Goal: Information Seeking & Learning: Learn about a topic

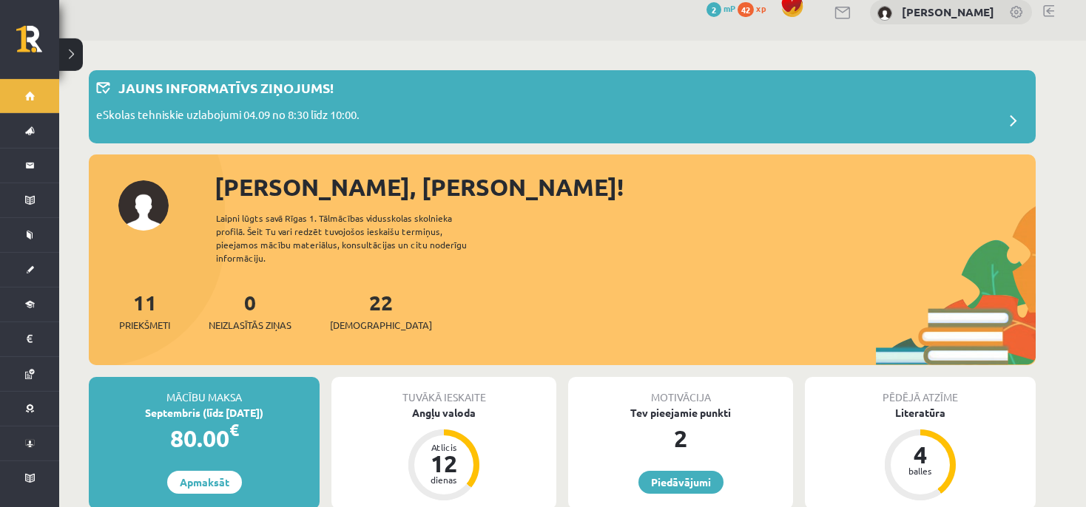
scroll to position [26, 0]
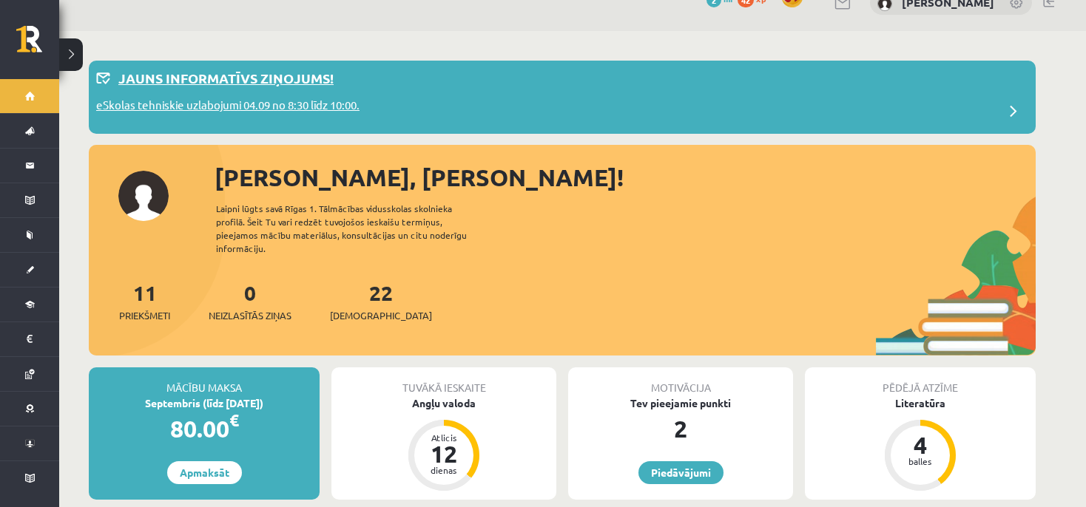
click at [382, 124] on div "eSkolas tehniskie uzlabojumi 04.09 no 8:30 līdz 10:00." at bounding box center [562, 112] width 932 height 30
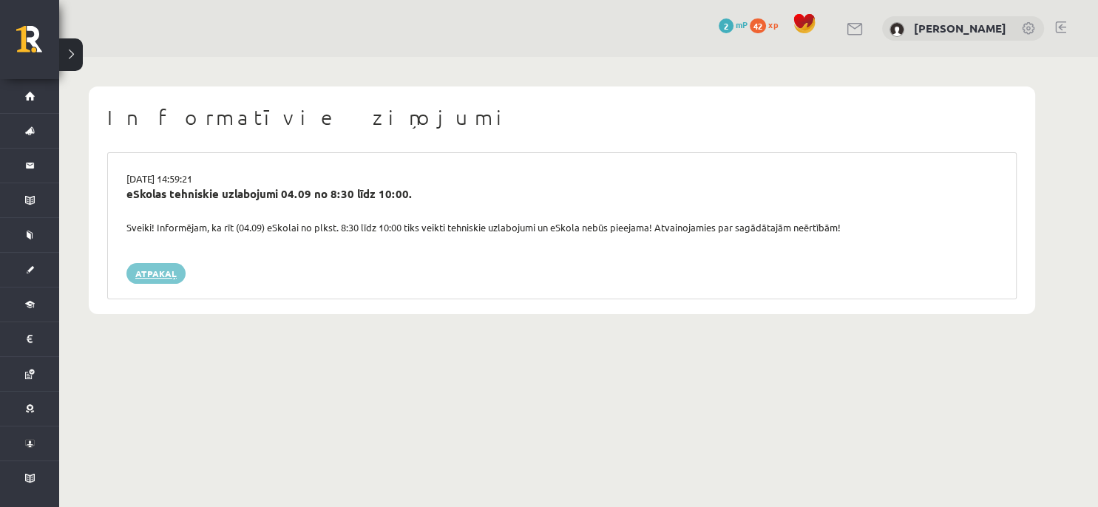
click at [155, 263] on link "Atpakaļ" at bounding box center [155, 273] width 59 height 21
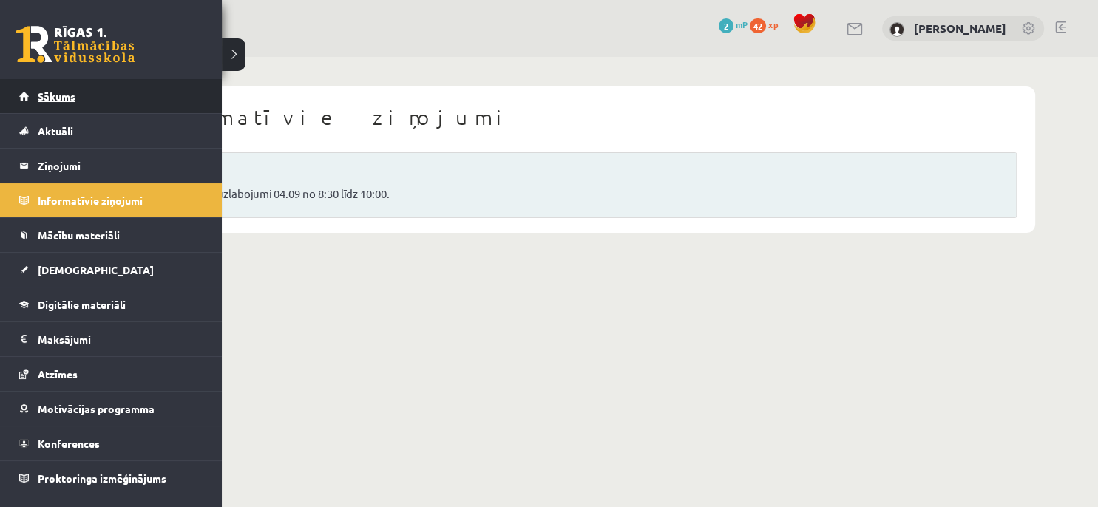
click at [47, 96] on span "Sākums" at bounding box center [57, 95] width 38 height 13
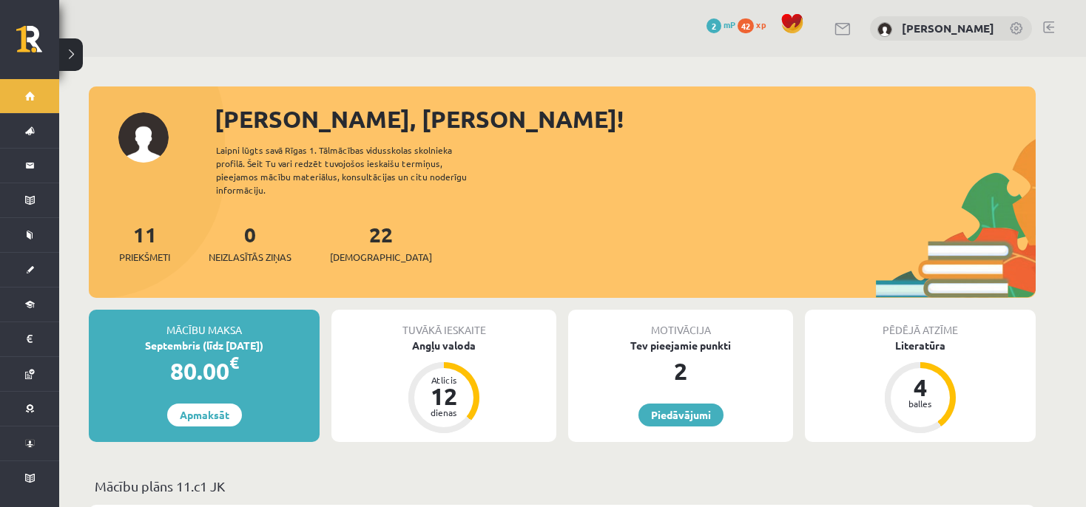
click at [326, 335] on div "Tuvākā ieskaite Angļu valoda Atlicis 12 dienas" at bounding box center [443, 376] width 237 height 132
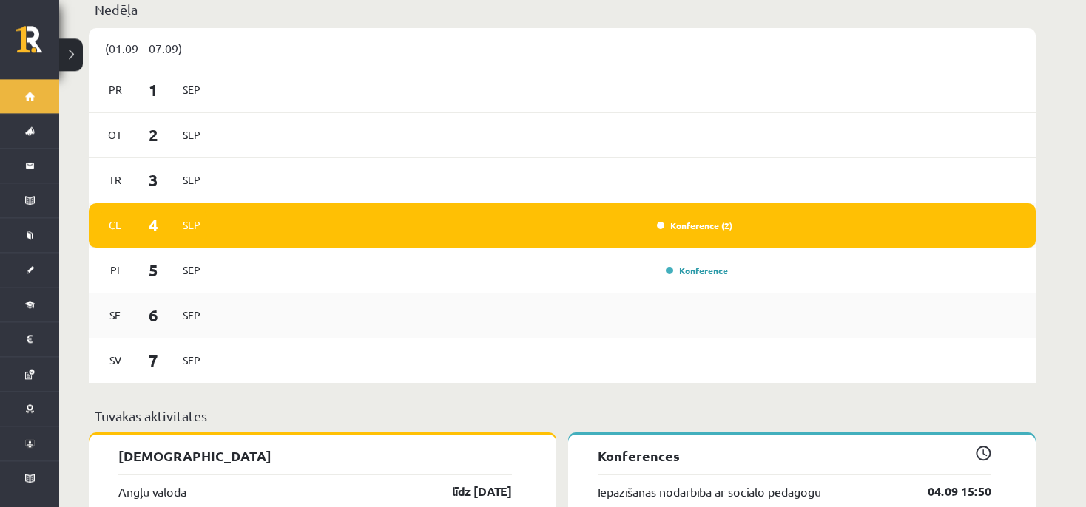
scroll to position [963, 0]
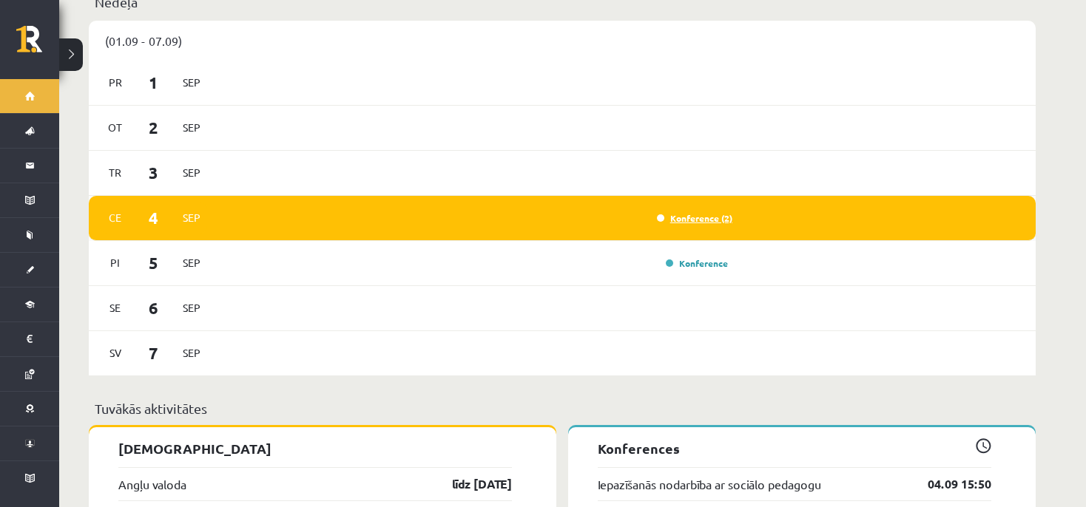
click at [706, 212] on link "Konference (2)" at bounding box center [694, 218] width 75 height 12
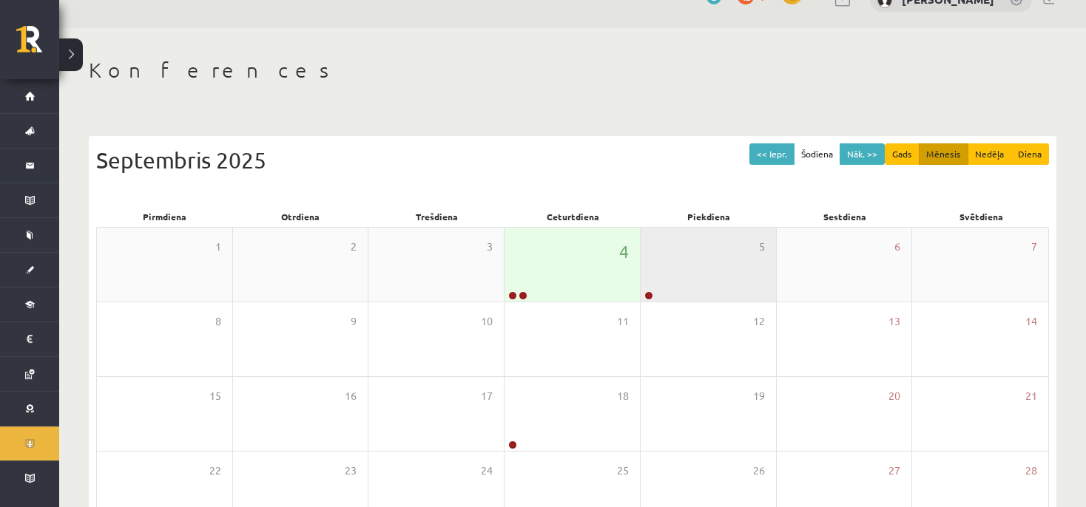
scroll to position [52, 0]
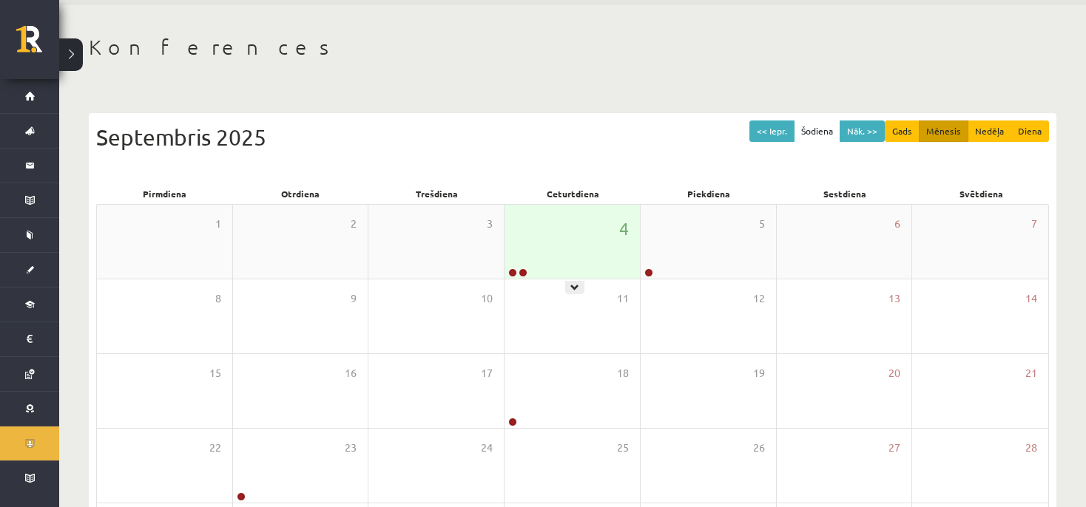
click at [541, 265] on div "4" at bounding box center [571, 242] width 135 height 74
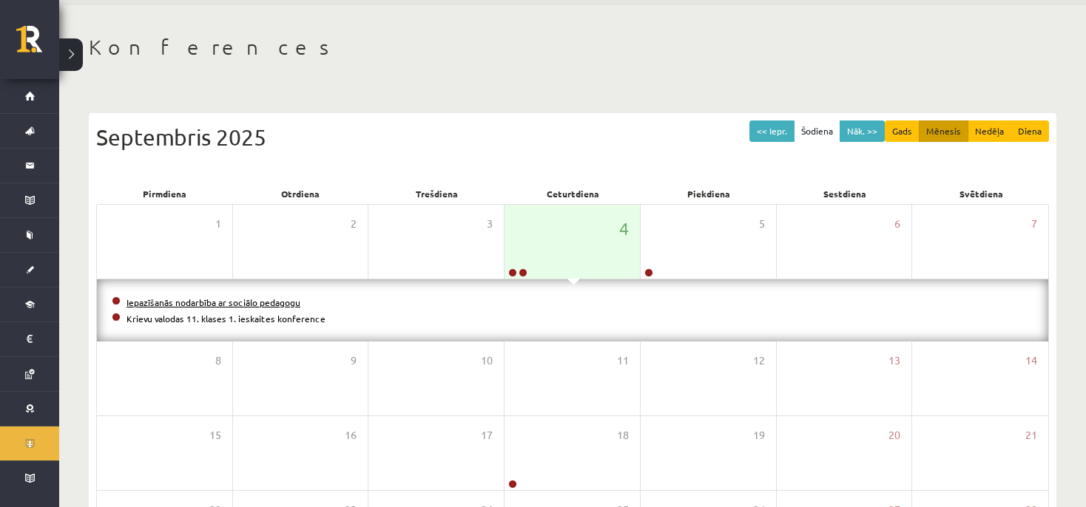
click at [289, 297] on link "Iepazīšanās nodarbība ar sociālo pedagogu" at bounding box center [213, 303] width 174 height 12
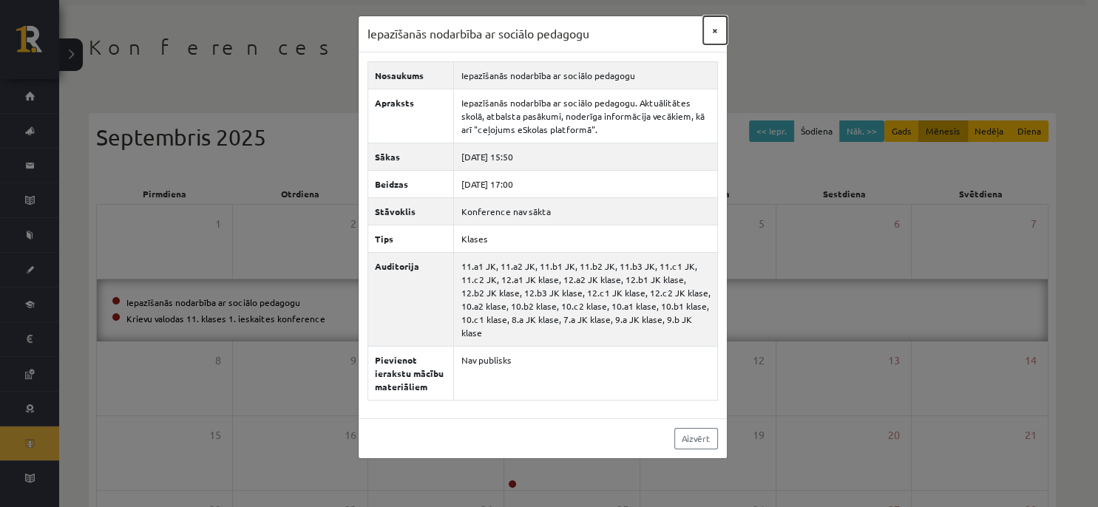
click at [717, 35] on button "×" at bounding box center [715, 30] width 24 height 28
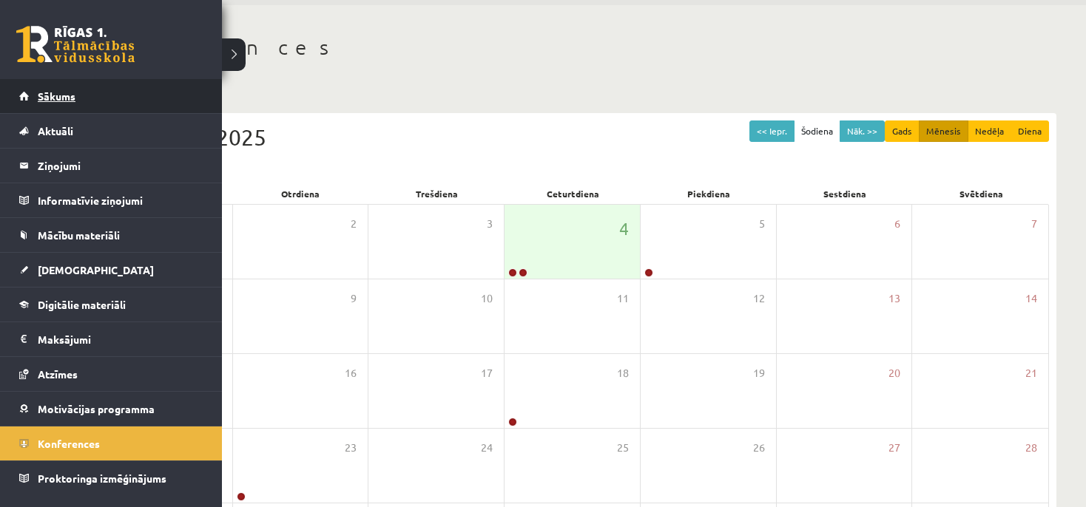
click at [41, 97] on span "Sākums" at bounding box center [57, 95] width 38 height 13
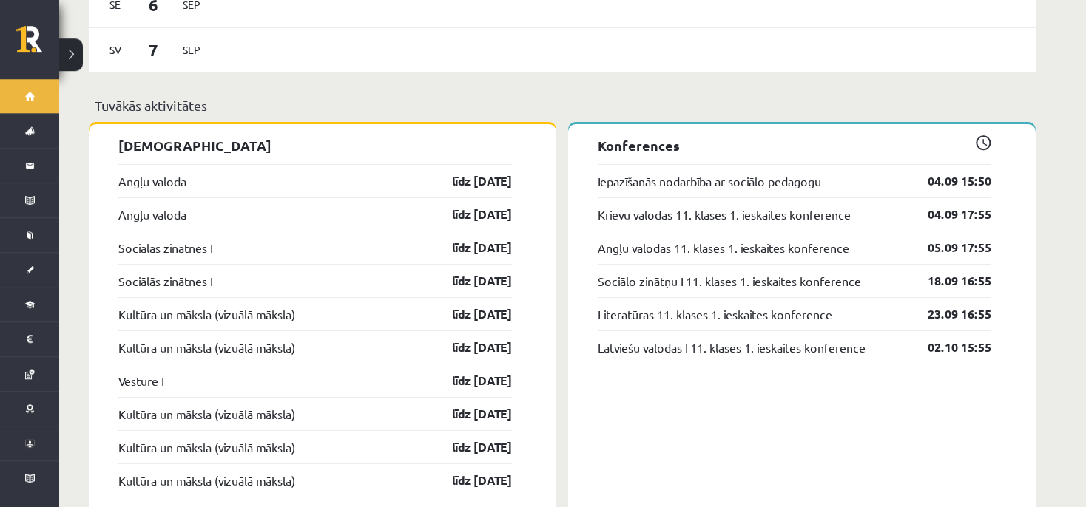
scroll to position [1301, 0]
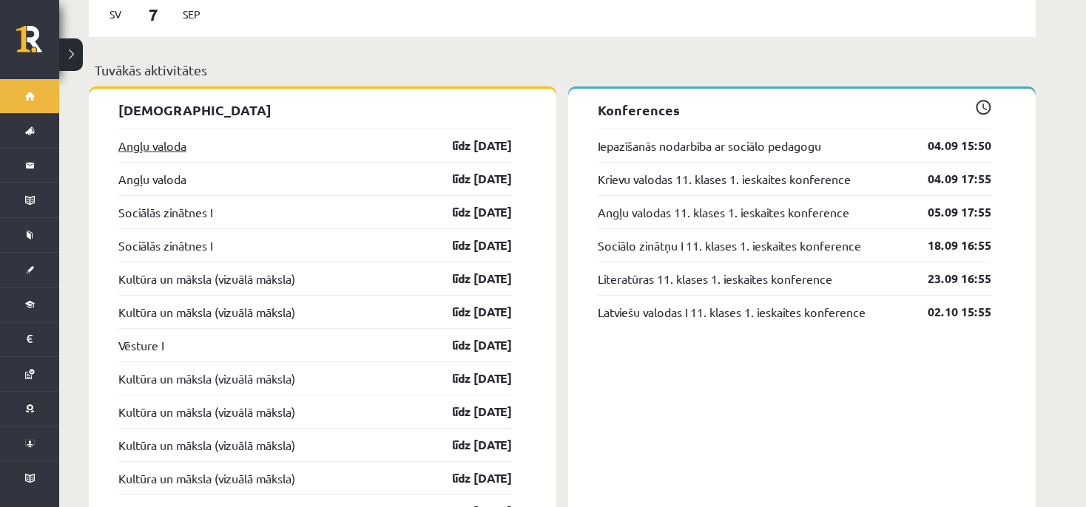
click at [148, 137] on link "Angļu valoda" at bounding box center [152, 146] width 68 height 18
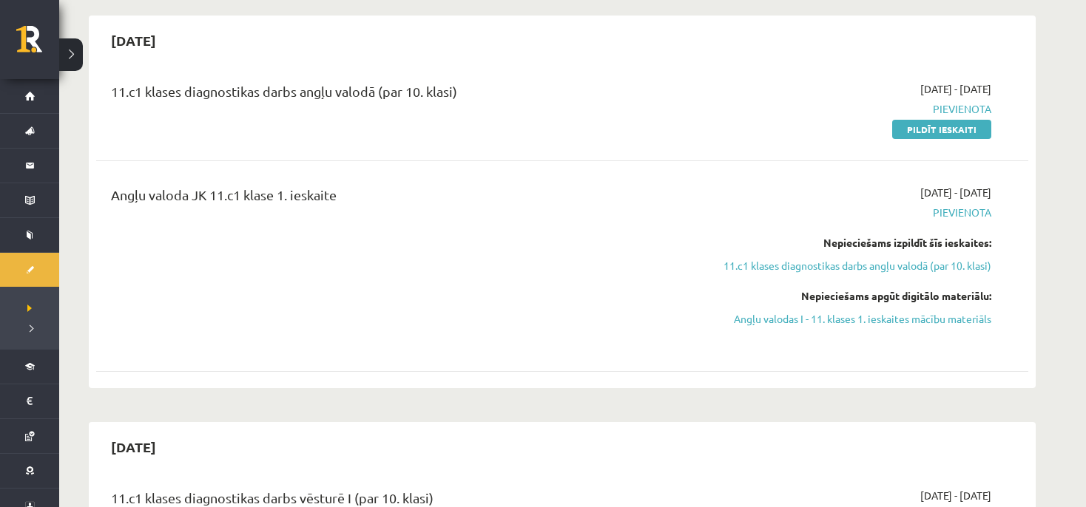
scroll to position [156, 0]
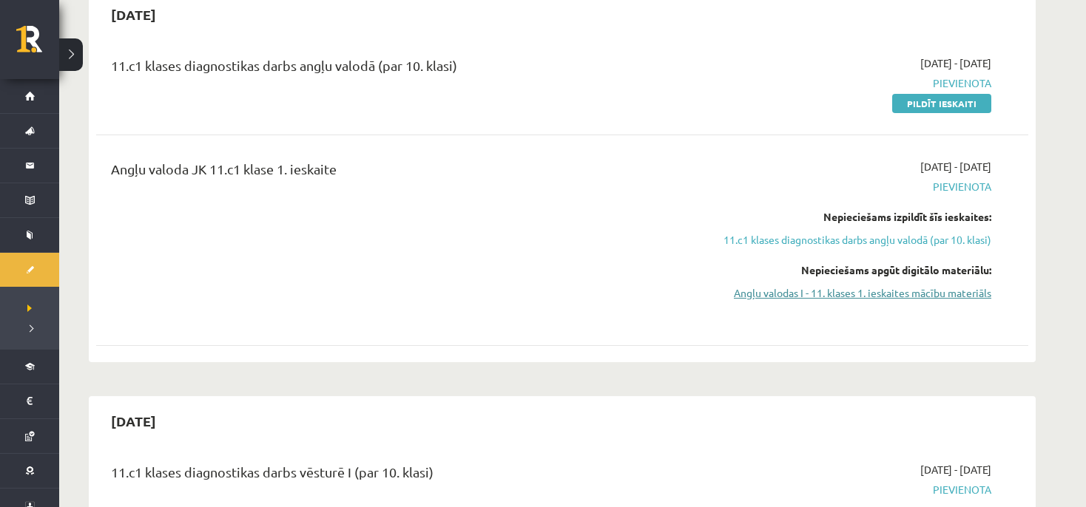
click at [943, 288] on link "Angļu valodas I - 11. klases 1. ieskaites mācību materiāls" at bounding box center [851, 293] width 279 height 16
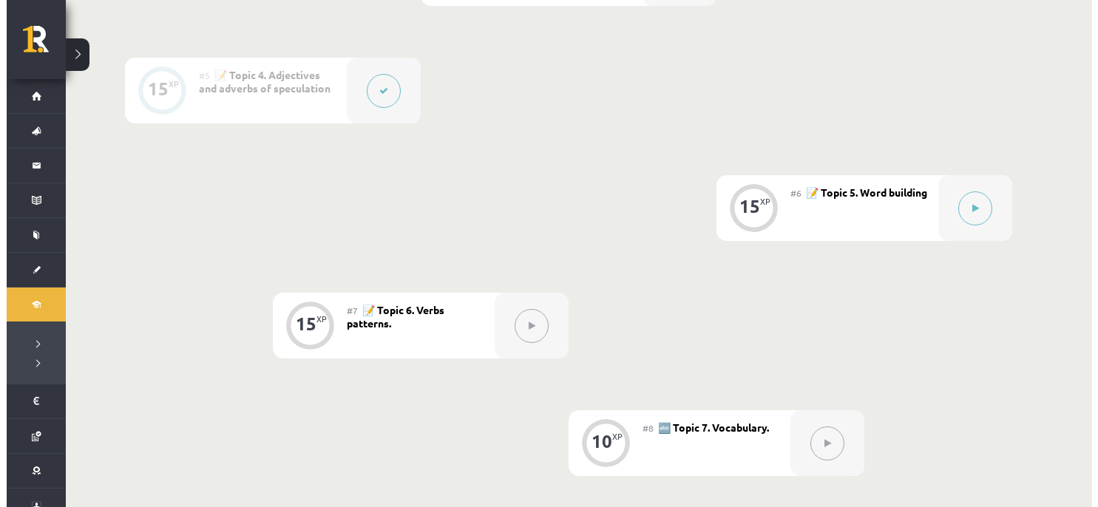
scroll to position [833, 0]
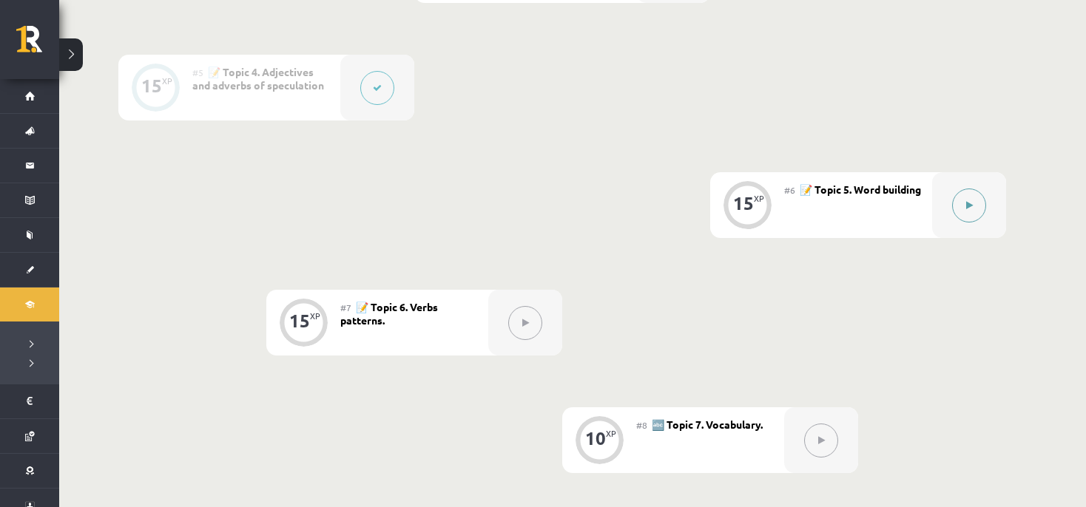
click at [972, 196] on button at bounding box center [969, 206] width 34 height 34
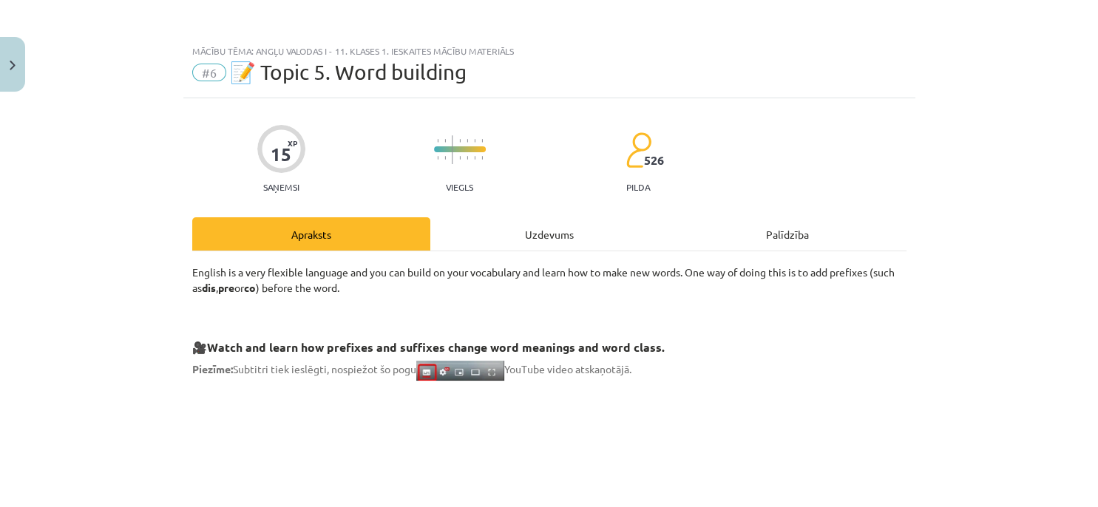
click at [839, 318] on p at bounding box center [549, 313] width 714 height 16
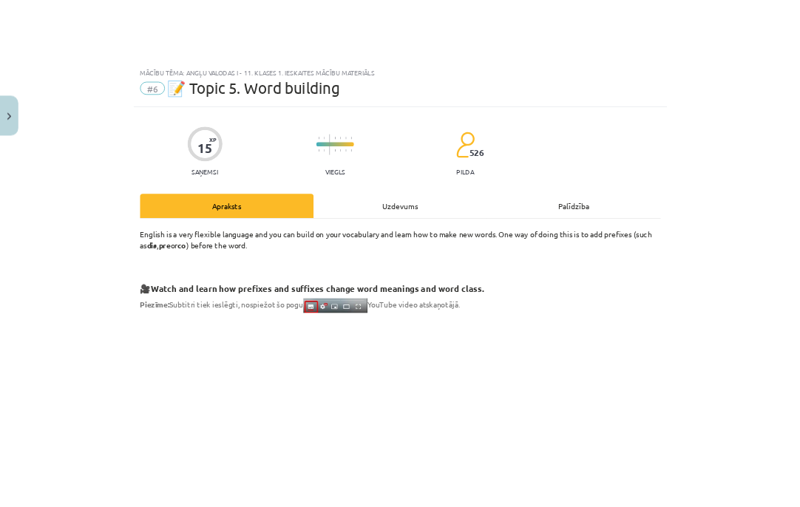
scroll to position [67, 0]
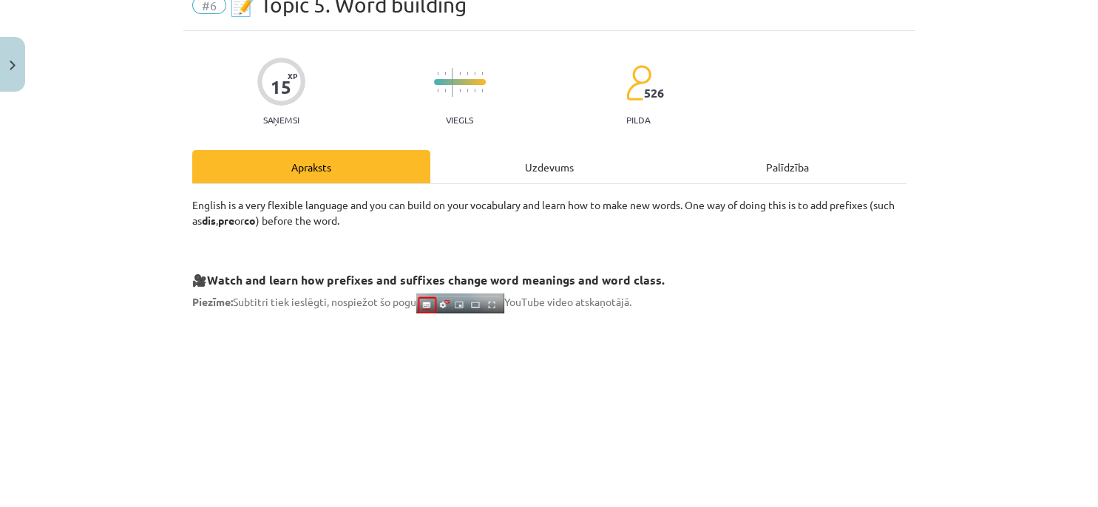
click at [269, 206] on p "English is a very flexible language and you can build on your vocabulary and le…" at bounding box center [549, 212] width 714 height 31
copy p "flexible"
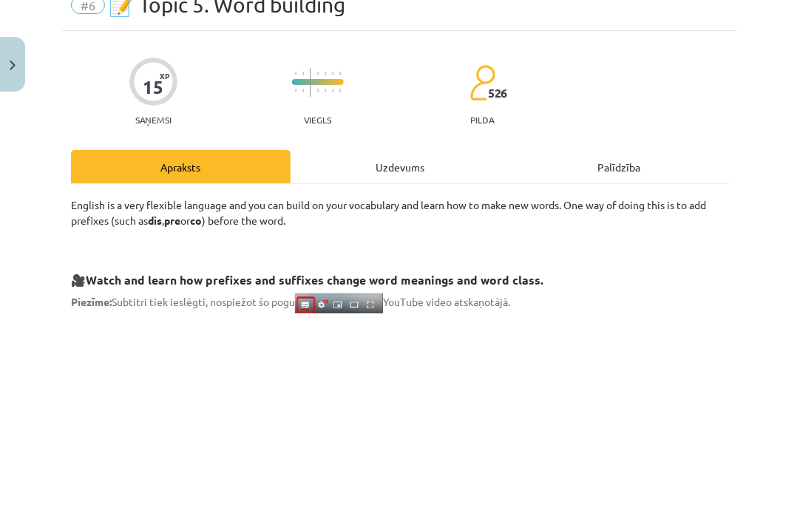
click at [254, 218] on p "English is a very flexible language and you can build on your vocabulary and le…" at bounding box center [400, 212] width 658 height 31
click at [308, 200] on p "English is a very flexible language and you can build on your vocabulary and le…" at bounding box center [400, 212] width 658 height 31
click at [374, 204] on p "English is a very flexible language and you can build on your vocabulary and le…" at bounding box center [400, 212] width 658 height 31
copy p "vocabulary"
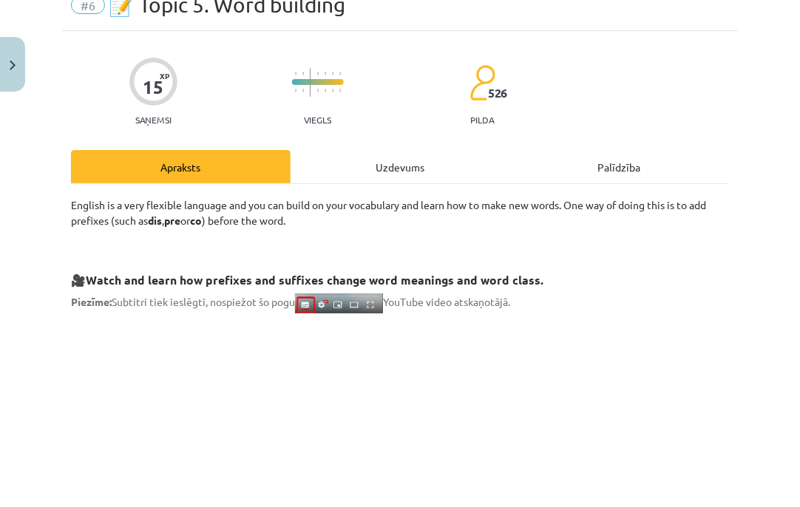
click at [371, 225] on p "English is a very flexible language and you can build on your vocabulary and le…" at bounding box center [400, 212] width 658 height 31
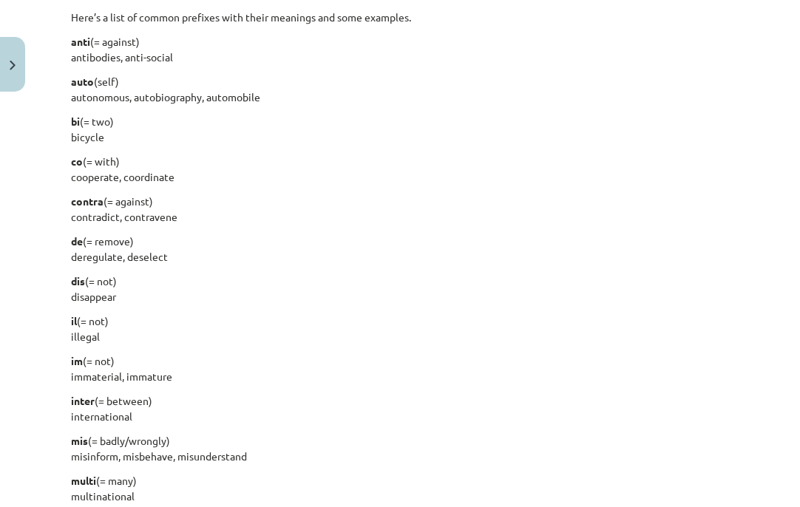
scroll to position [1191, 0]
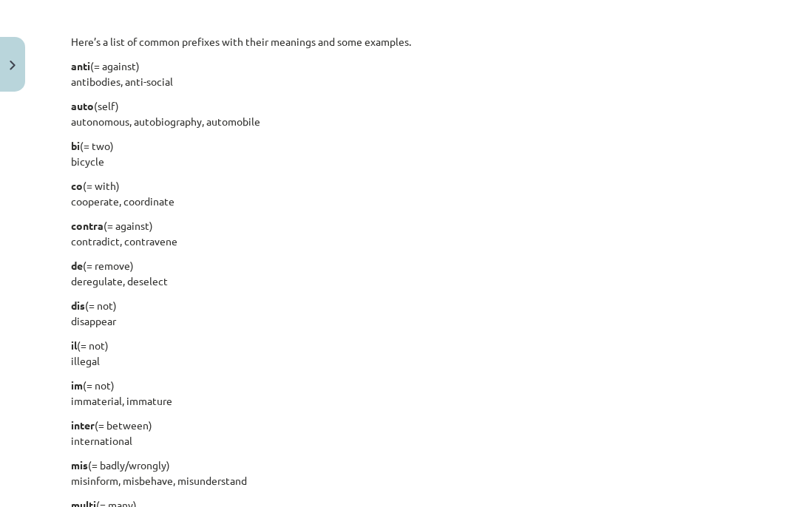
click at [126, 56] on div "English is a very flexible language and you can build on your vocabulary and le…" at bounding box center [400, 32] width 658 height 1919
click at [125, 67] on p "anti (= against) antibodies, anti-social" at bounding box center [400, 73] width 658 height 31
copy p "against"
click at [126, 427] on p "inter (= between) international" at bounding box center [400, 433] width 658 height 31
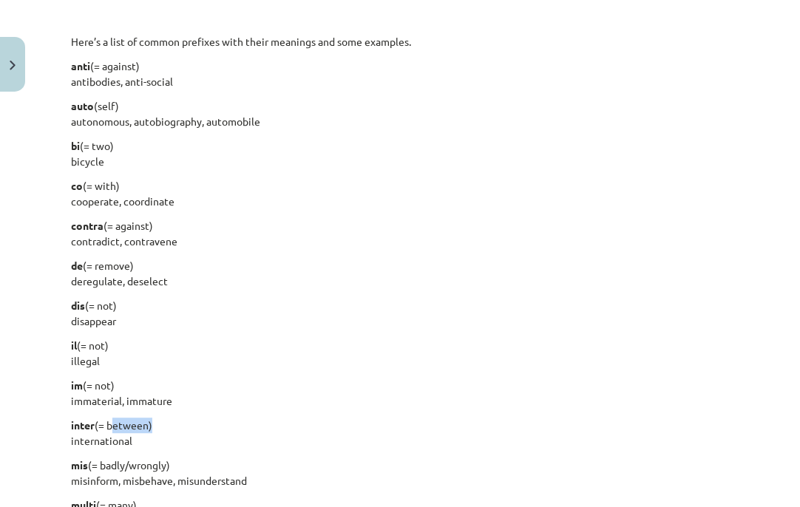
click at [126, 427] on p "inter (= between) international" at bounding box center [400, 433] width 658 height 31
copy p "between"
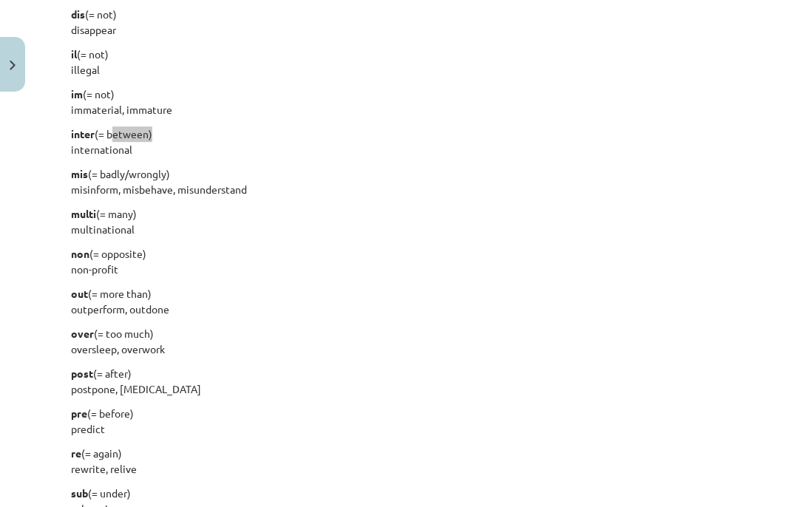
scroll to position [1483, 0]
click at [126, 255] on p "non (= opposite) non-profit" at bounding box center [400, 261] width 658 height 31
copy p "opposite"
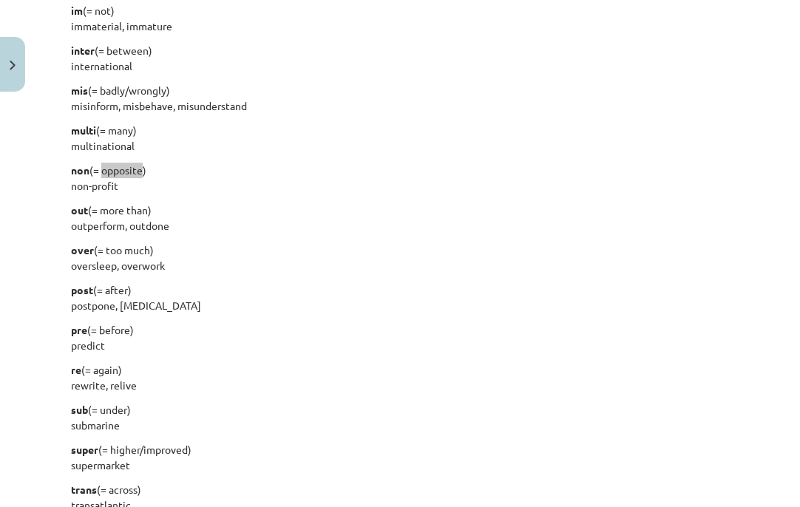
scroll to position [1574, 0]
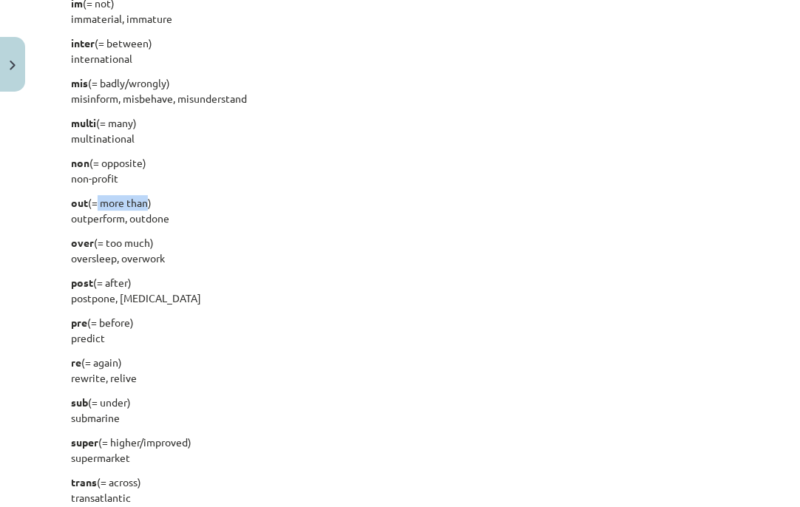
drag, startPoint x: 101, startPoint y: 202, endPoint x: 152, endPoint y: 200, distance: 51.1
click at [152, 200] on p "out (= more than) outperform, outdone" at bounding box center [400, 210] width 658 height 31
copy p "more than"
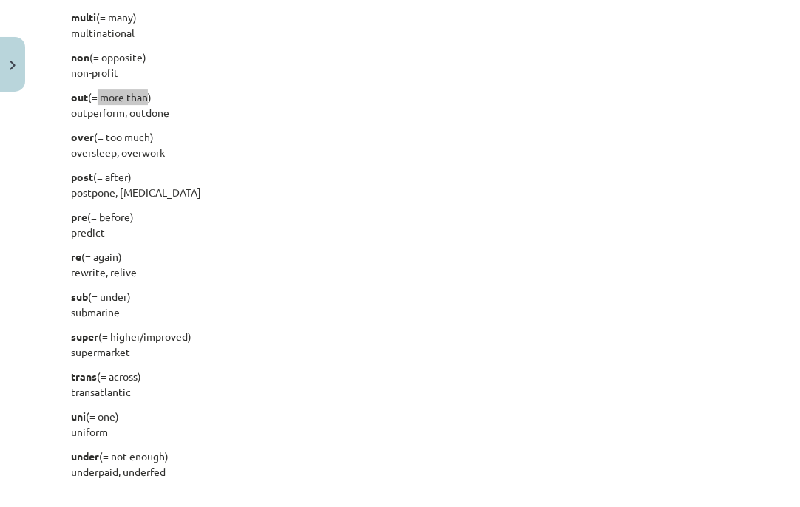
scroll to position [1686, 0]
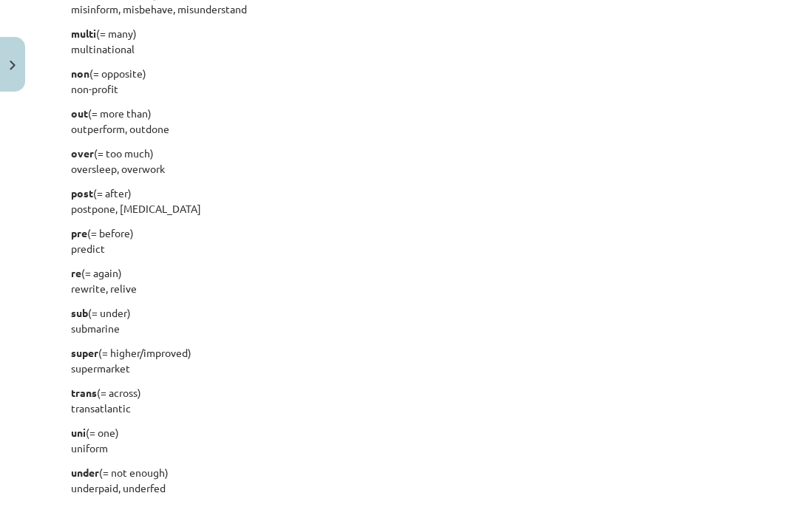
click at [373, 275] on p "re (= again) rewrite, relive" at bounding box center [400, 280] width 658 height 31
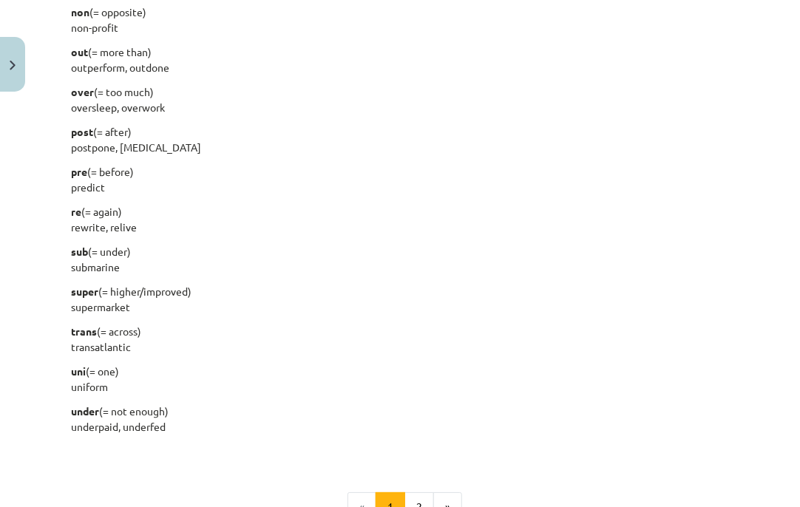
scroll to position [1730, 0]
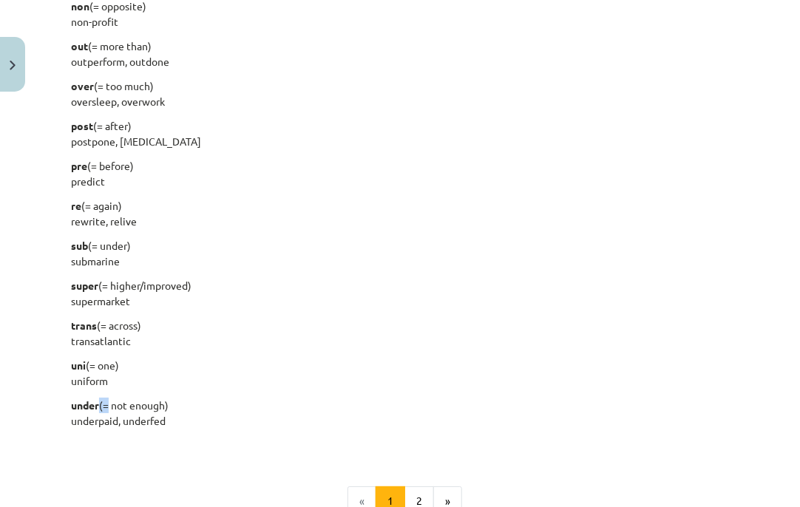
drag, startPoint x: 116, startPoint y: 403, endPoint x: 168, endPoint y: 404, distance: 51.8
click at [168, 404] on p "under (= not enough) underpaid, underfed" at bounding box center [400, 413] width 658 height 31
copy p "not enough"
click at [416, 495] on button "2" at bounding box center [419, 502] width 30 height 30
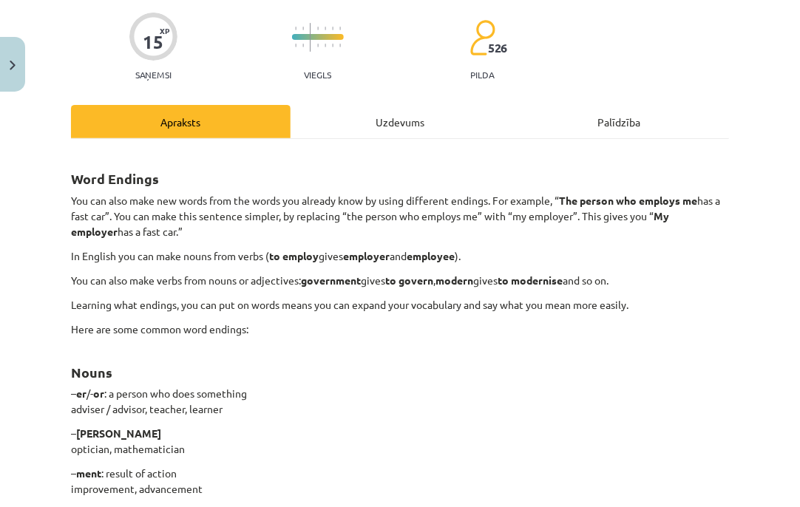
scroll to position [180, 0]
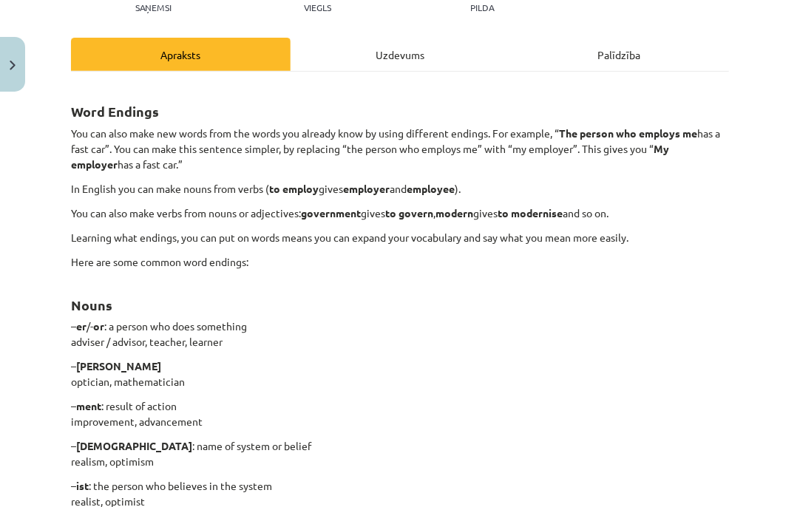
click at [200, 188] on p "In English you can make nouns from verbs ( to employ gives employer and employe…" at bounding box center [400, 189] width 658 height 16
copy p "nouns"
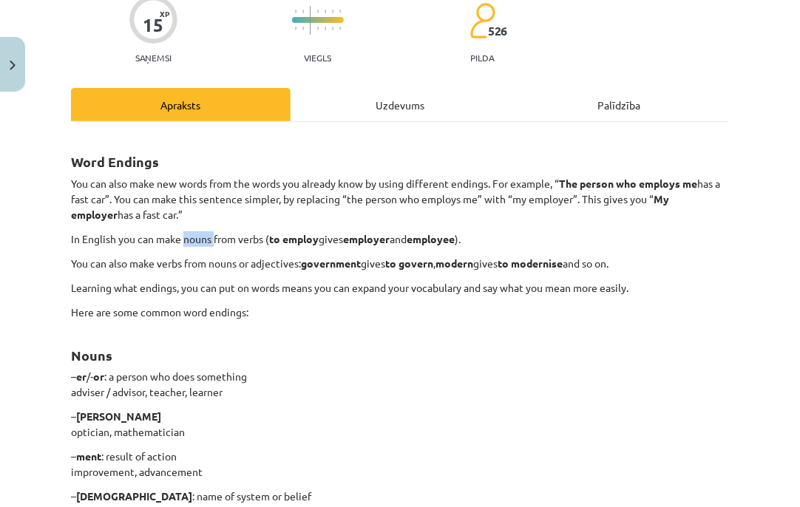
scroll to position [165, 0]
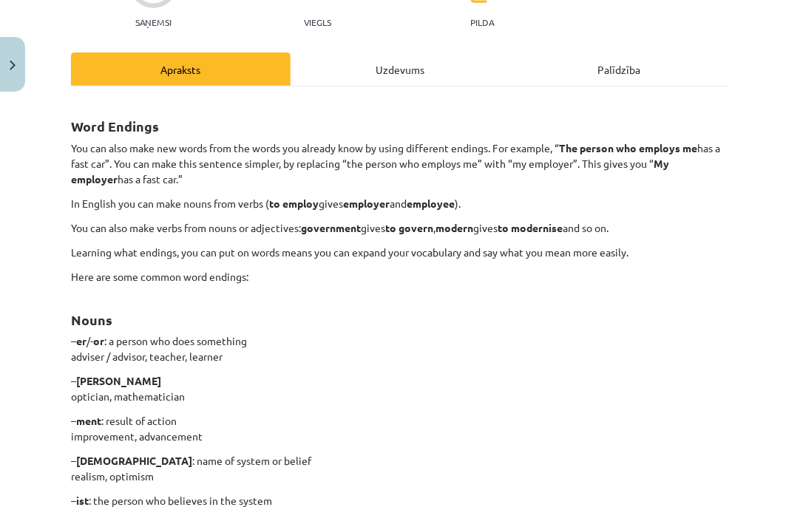
click at [459, 228] on b "modern" at bounding box center [455, 227] width 38 height 13
click at [348, 231] on b "government" at bounding box center [331, 227] width 60 height 13
copy p "You can also make verbs from nouns or adjectives: government"
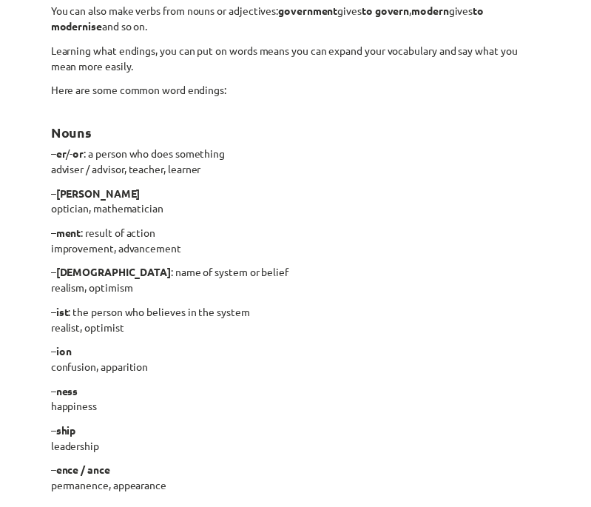
scroll to position [353, 0]
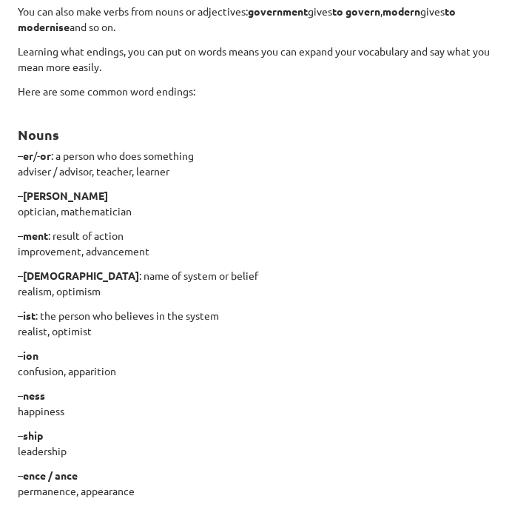
drag, startPoint x: 93, startPoint y: 174, endPoint x: 170, endPoint y: 185, distance: 77.7
click at [135, 179] on p "– er /- or : a person who does something adviser / advisor, teacher, learner" at bounding box center [264, 163] width 493 height 31
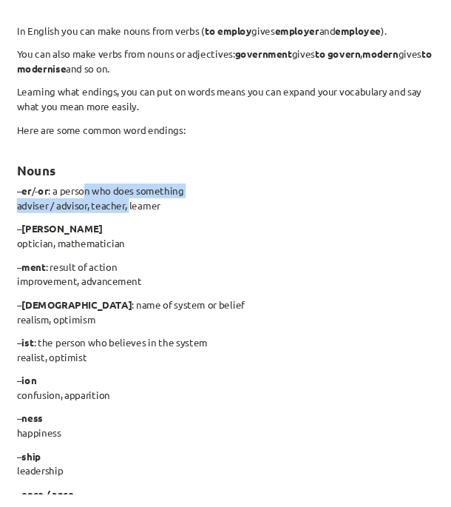
scroll to position [338, 0]
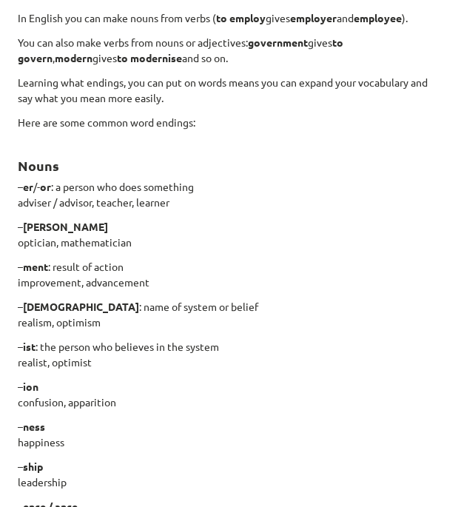
click at [248, 194] on p "– er /- or : a person who does something adviser / advisor, teacher, learner" at bounding box center [230, 194] width 425 height 31
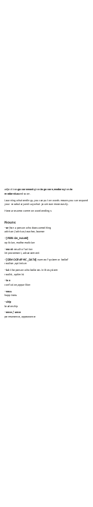
scroll to position [524, 0]
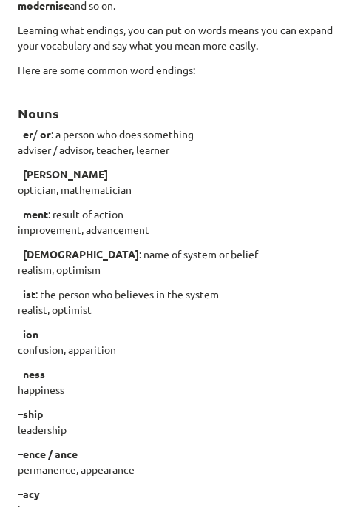
click at [46, 188] on p "– [PERSON_NAME], mathematician" at bounding box center [176, 181] width 316 height 31
copy p "optician"
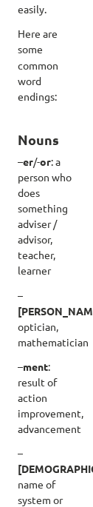
click at [43, 277] on p "– er /- or : a person who does something adviser / advisor, teacher, learner" at bounding box center [47, 215] width 58 height 124
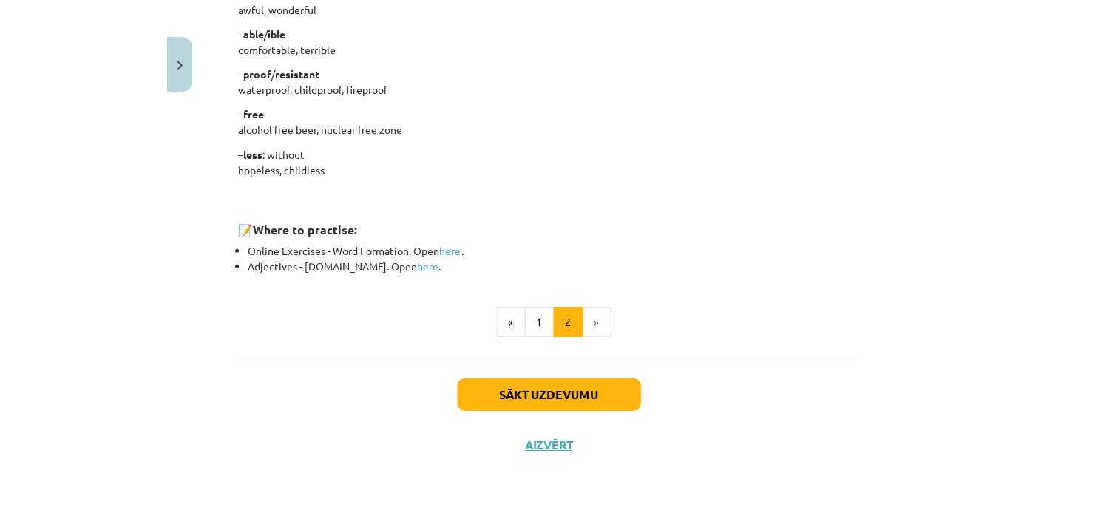
scroll to position [1318, 0]
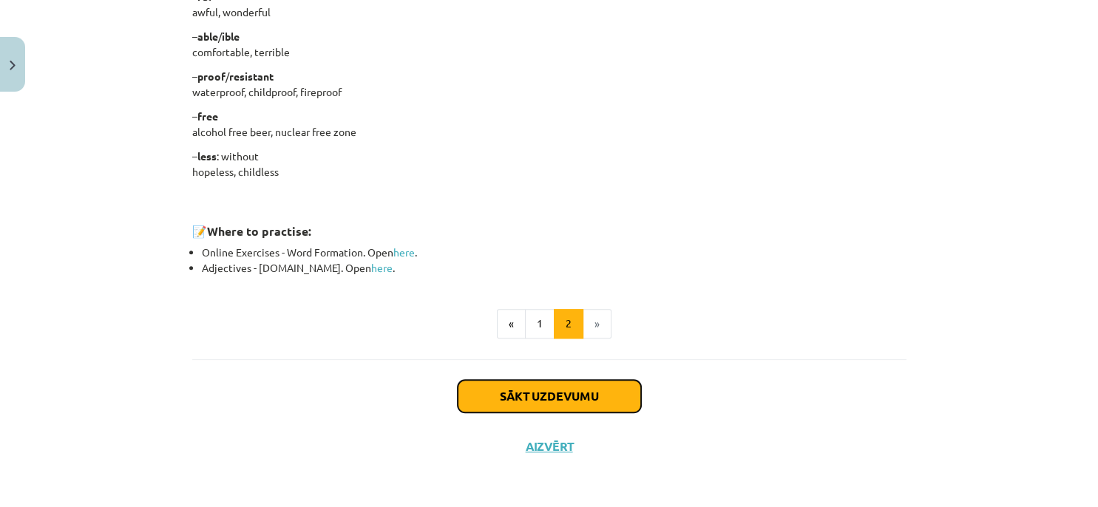
click at [604, 398] on button "Sākt uzdevumu" at bounding box center [549, 396] width 183 height 33
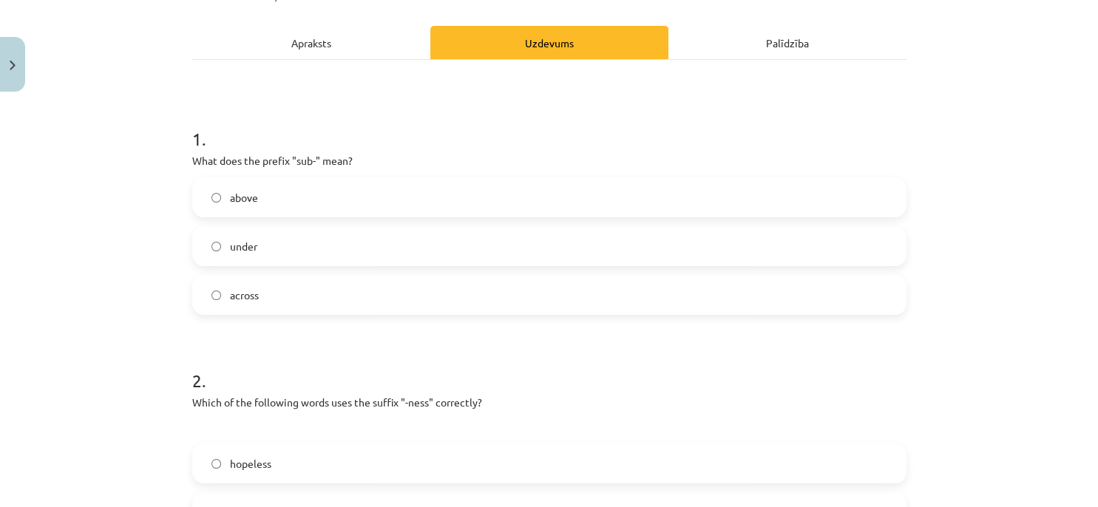
scroll to position [173, 0]
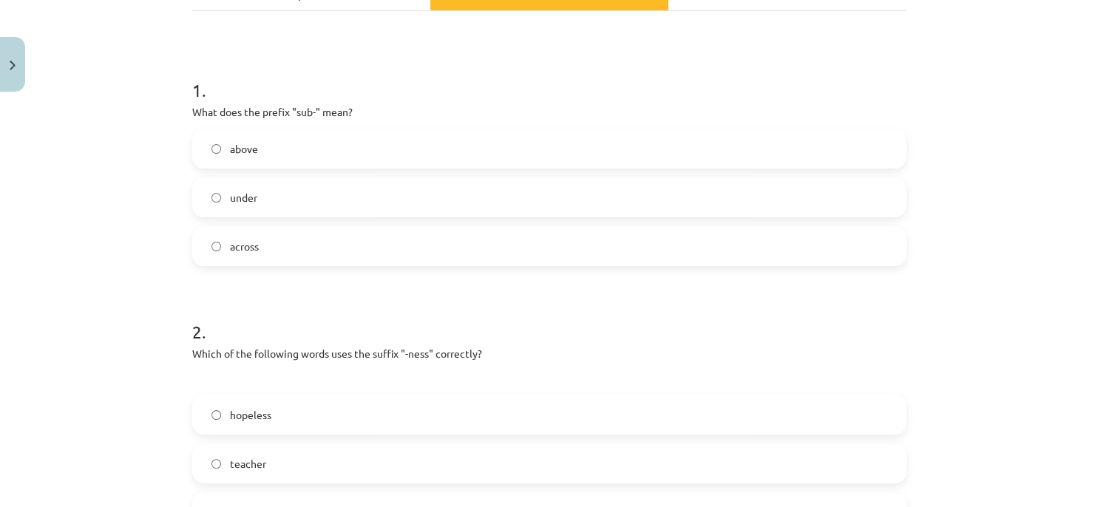
click at [470, 199] on label "under" at bounding box center [549, 197] width 711 height 37
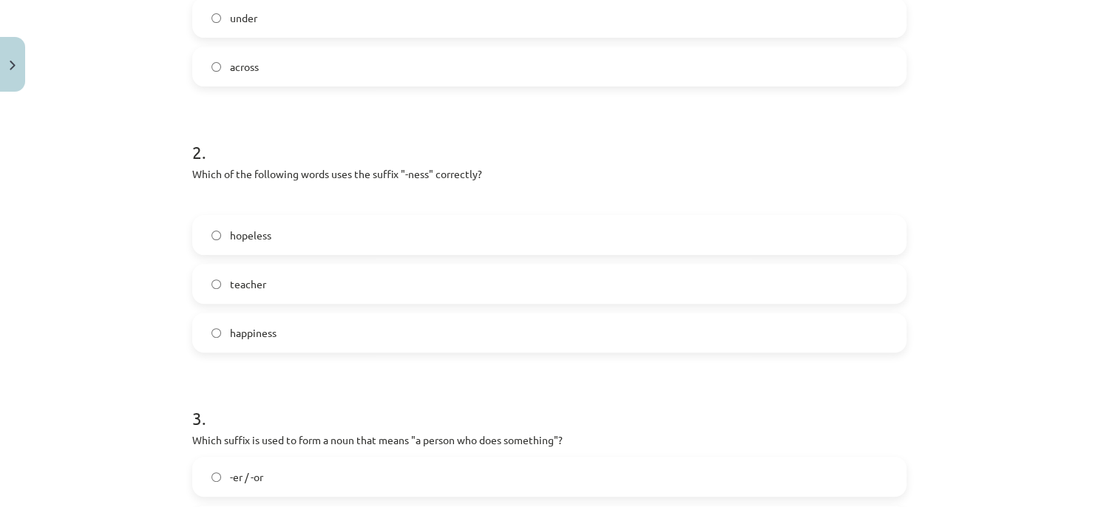
scroll to position [443, 0]
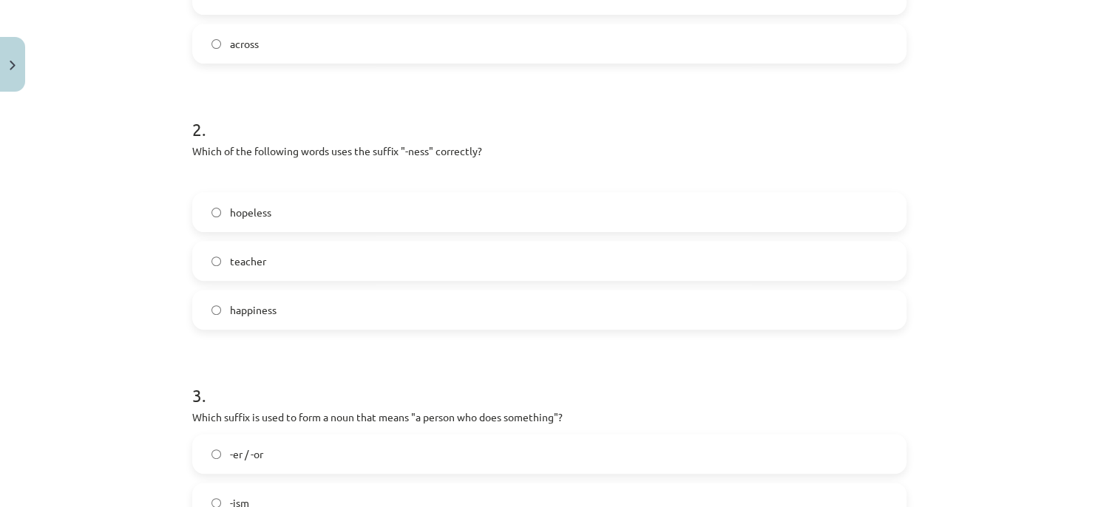
click at [424, 311] on label "happiness" at bounding box center [549, 309] width 711 height 37
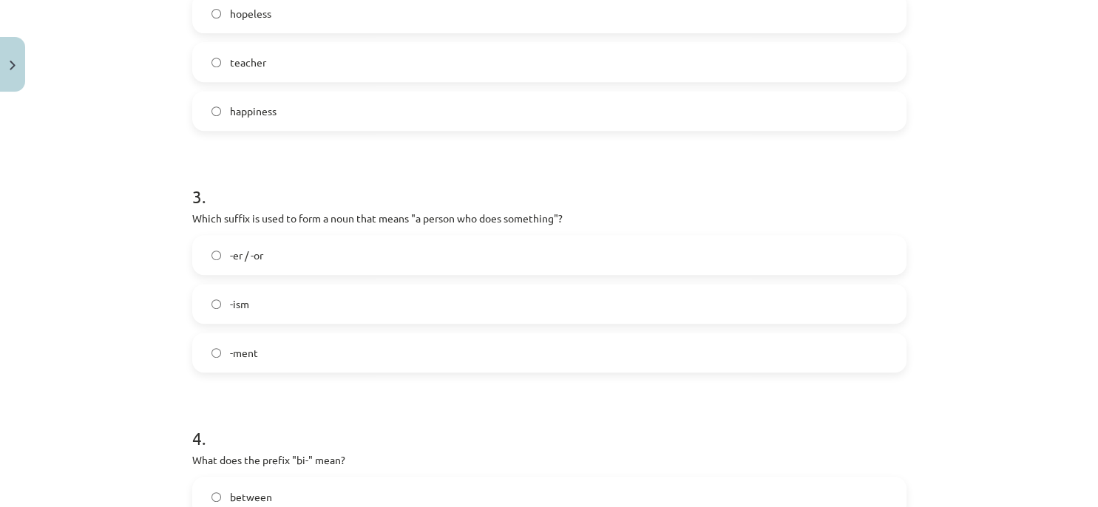
scroll to position [668, 0]
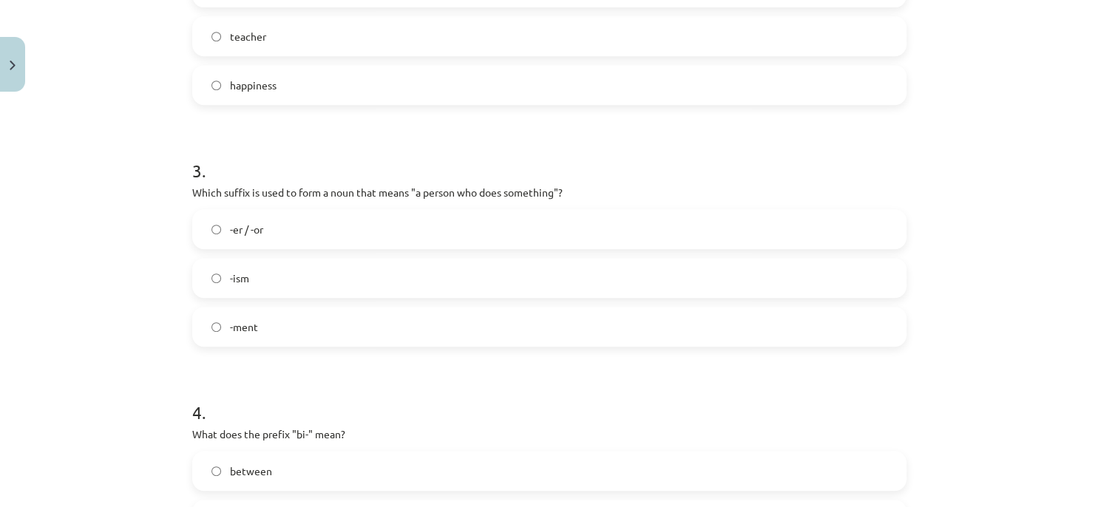
click at [458, 182] on div "3 . Which suffix is used to form a noun that means "a person who does something…" at bounding box center [549, 241] width 714 height 212
click at [419, 224] on label "-er / -or" at bounding box center [549, 229] width 711 height 37
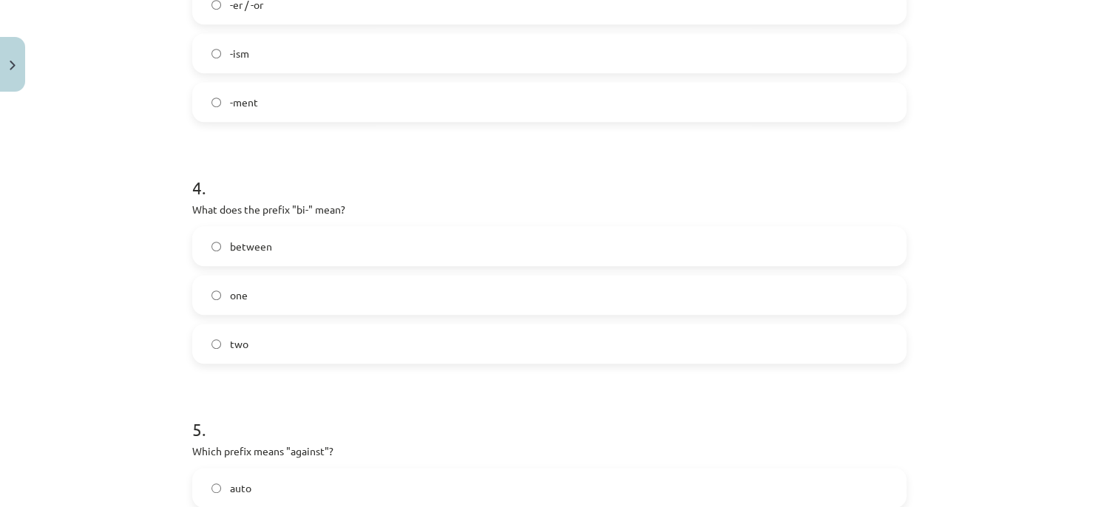
scroll to position [915, 0]
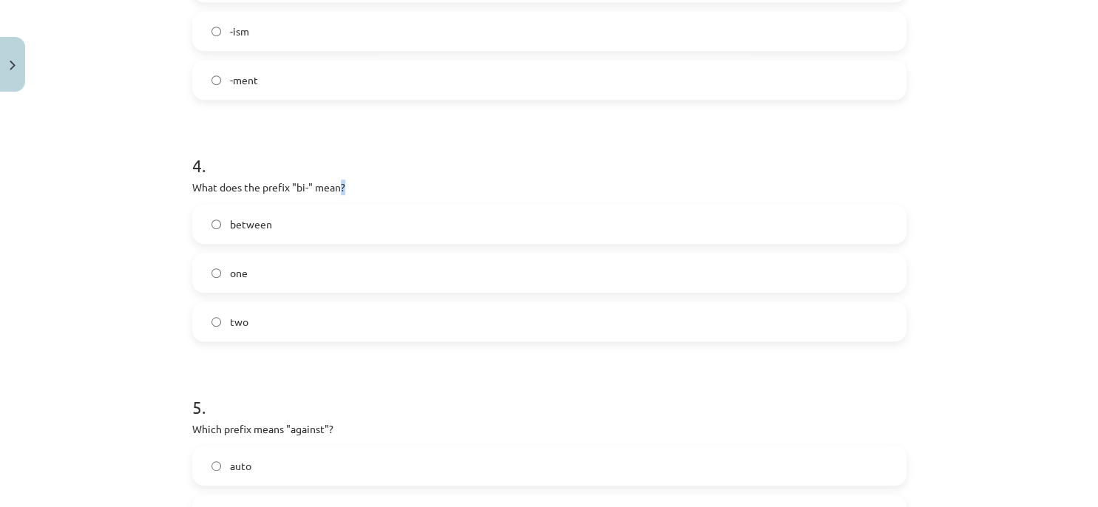
drag, startPoint x: 337, startPoint y: 186, endPoint x: 177, endPoint y: 205, distance: 160.9
click at [410, 200] on div "4 . What does the prefix "bi-" mean? between one two" at bounding box center [549, 235] width 714 height 212
click at [303, 325] on label "two" at bounding box center [549, 321] width 711 height 37
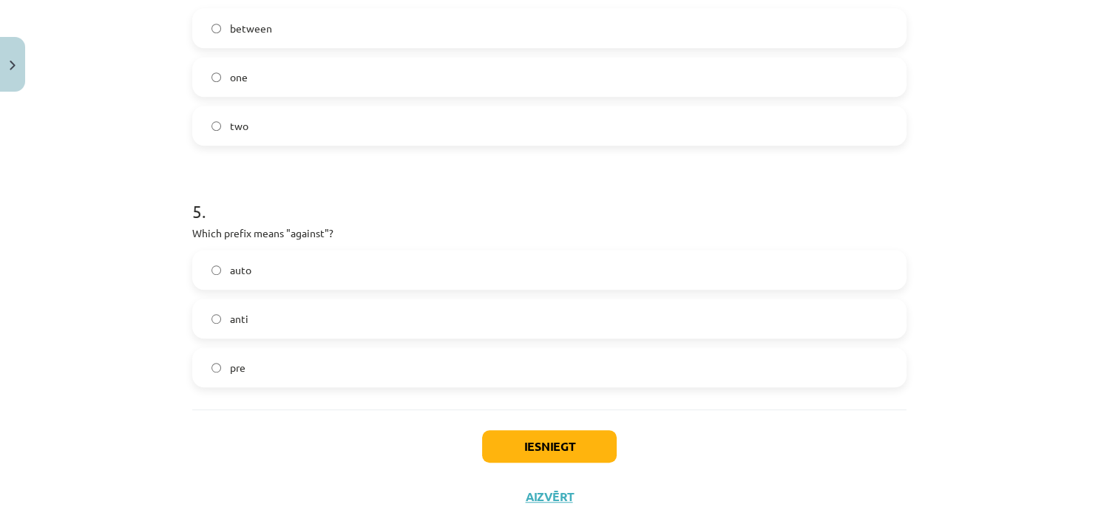
scroll to position [1117, 0]
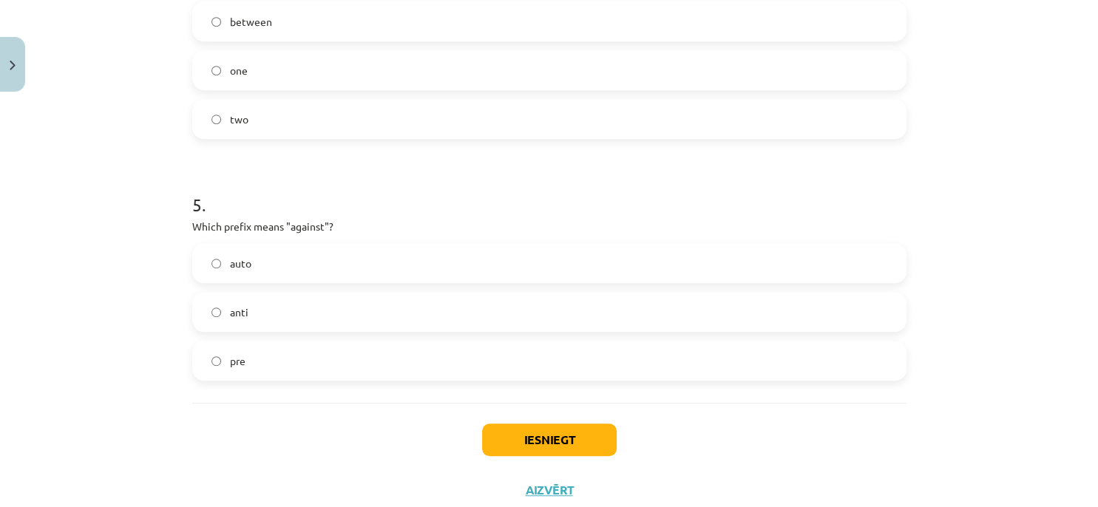
click at [305, 226] on p "Which prefix means "against"?" at bounding box center [549, 227] width 714 height 16
click at [443, 319] on label "anti" at bounding box center [549, 312] width 711 height 37
click at [546, 446] on button "Iesniegt" at bounding box center [549, 440] width 135 height 33
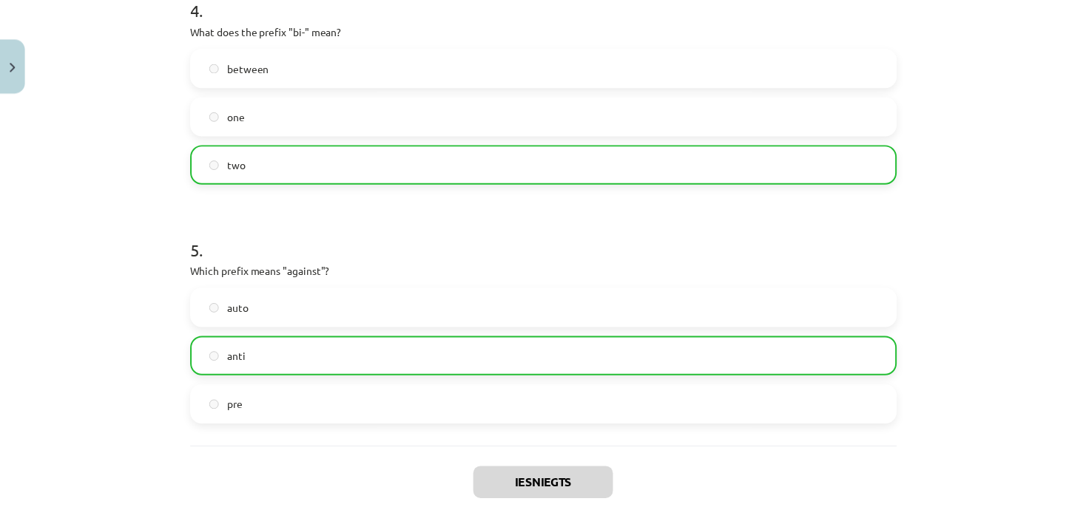
scroll to position [1207, 0]
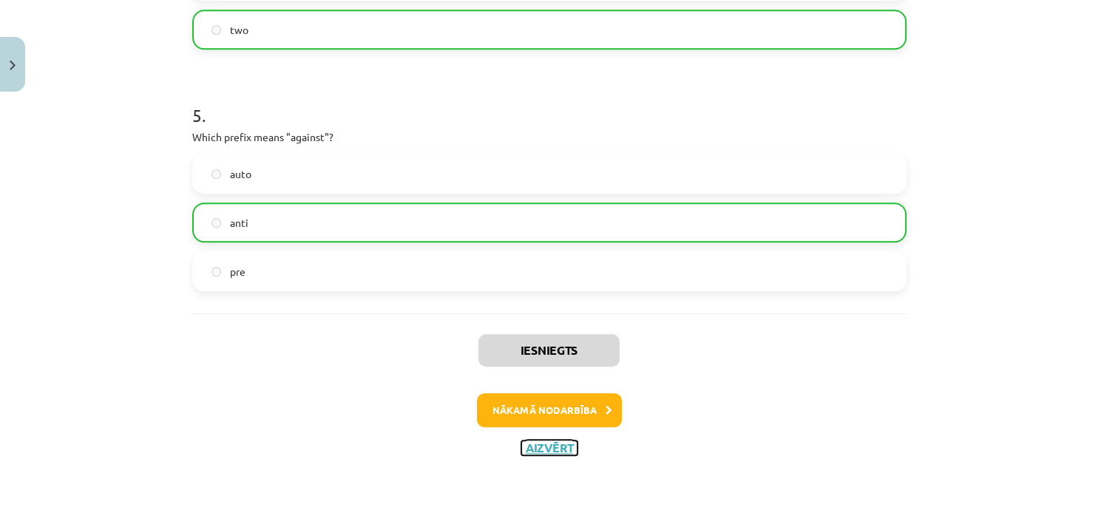
click at [553, 448] on button "Aizvērt" at bounding box center [549, 448] width 56 height 15
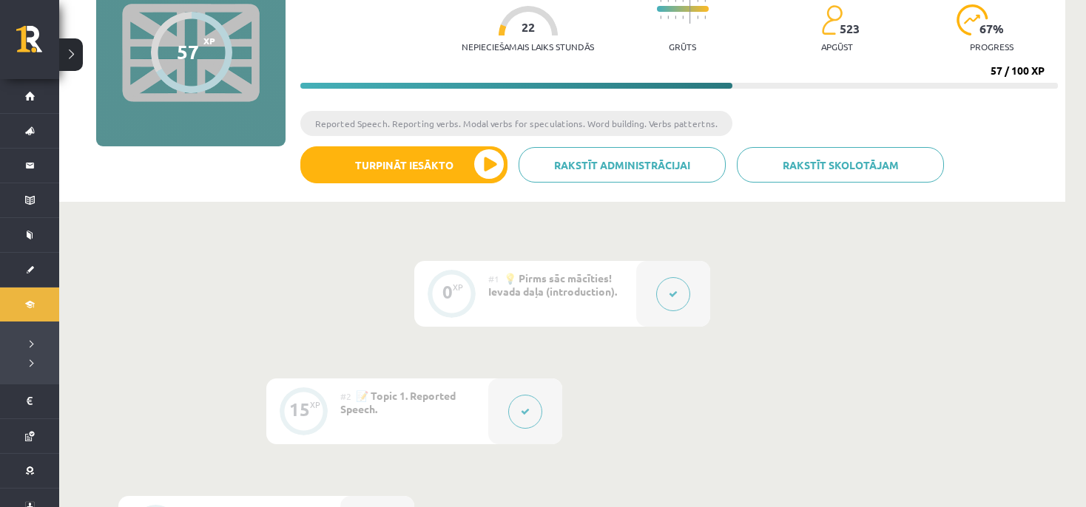
scroll to position [52, 0]
